Goal: Find specific page/section: Find specific page/section

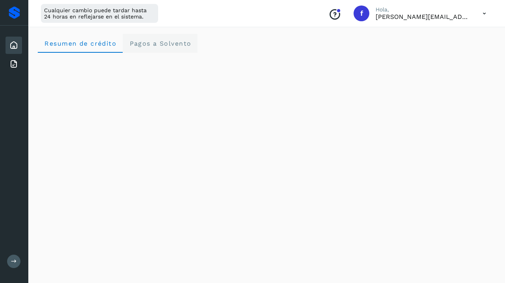
click at [162, 44] on span "Pagos a Solvento" at bounding box center [160, 43] width 62 height 7
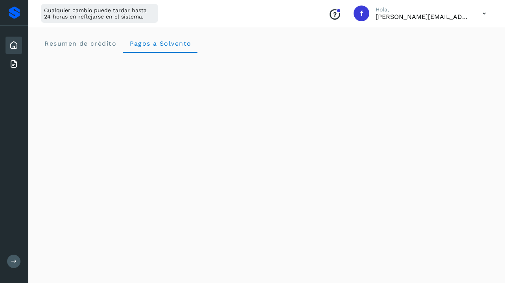
click at [483, 14] on icon at bounding box center [484, 14] width 16 height 16
click at [281, 34] on div at bounding box center [252, 141] width 505 height 283
click at [103, 44] on span "Resumen de crédito" at bounding box center [80, 43] width 72 height 7
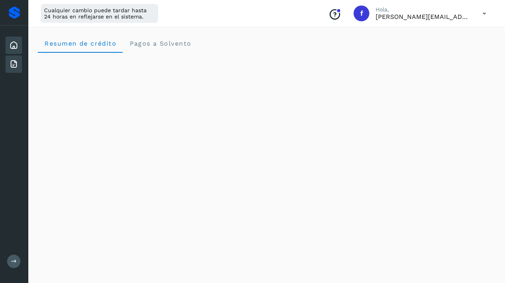
click at [15, 61] on icon at bounding box center [13, 63] width 9 height 9
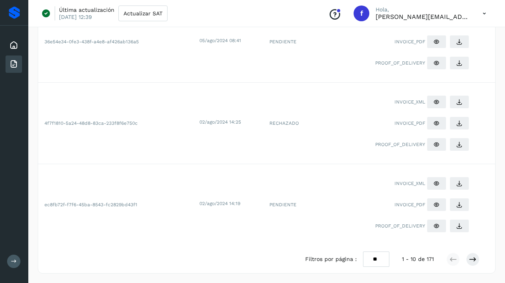
scroll to position [673, 0]
click at [475, 258] on icon at bounding box center [473, 259] width 8 height 8
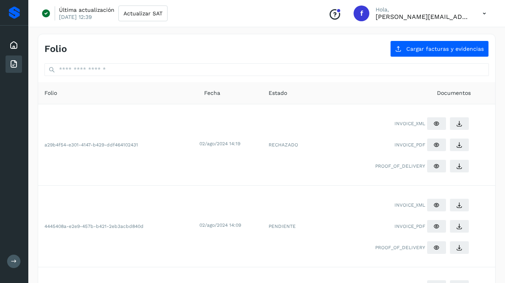
scroll to position [0, 0]
click at [22, 267] on div "Inicio Facturas Salir" at bounding box center [14, 141] width 28 height 283
click at [19, 267] on div "Inicio Facturas Salir" at bounding box center [14, 141] width 28 height 283
click at [15, 260] on icon at bounding box center [14, 261] width 6 height 6
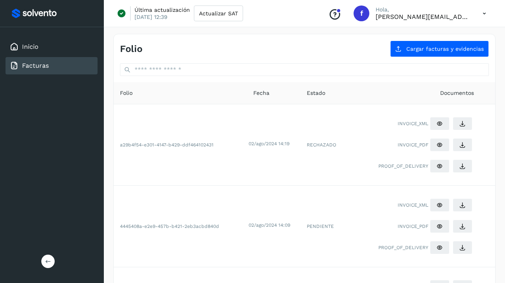
click at [48, 265] on button at bounding box center [47, 260] width 13 height 13
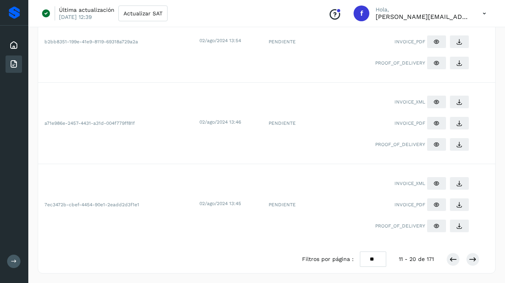
scroll to position [673, 0]
click at [478, 257] on button at bounding box center [472, 258] width 13 height 13
click at [475, 259] on icon at bounding box center [473, 259] width 8 height 8
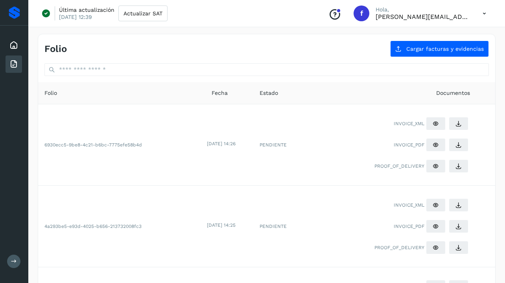
scroll to position [0, 0]
click at [2, 41] on div "Inicio Facturas" at bounding box center [14, 55] width 28 height 58
click at [7, 42] on div "Inicio" at bounding box center [14, 45] width 17 height 17
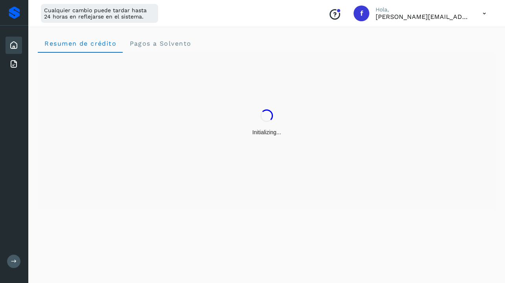
click at [16, 15] on div at bounding box center [14, 12] width 11 height 13
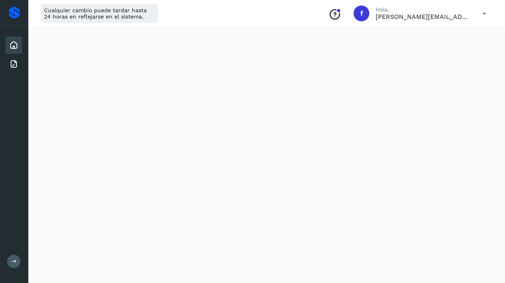
scroll to position [66, 0]
